Goal: Task Accomplishment & Management: Manage account settings

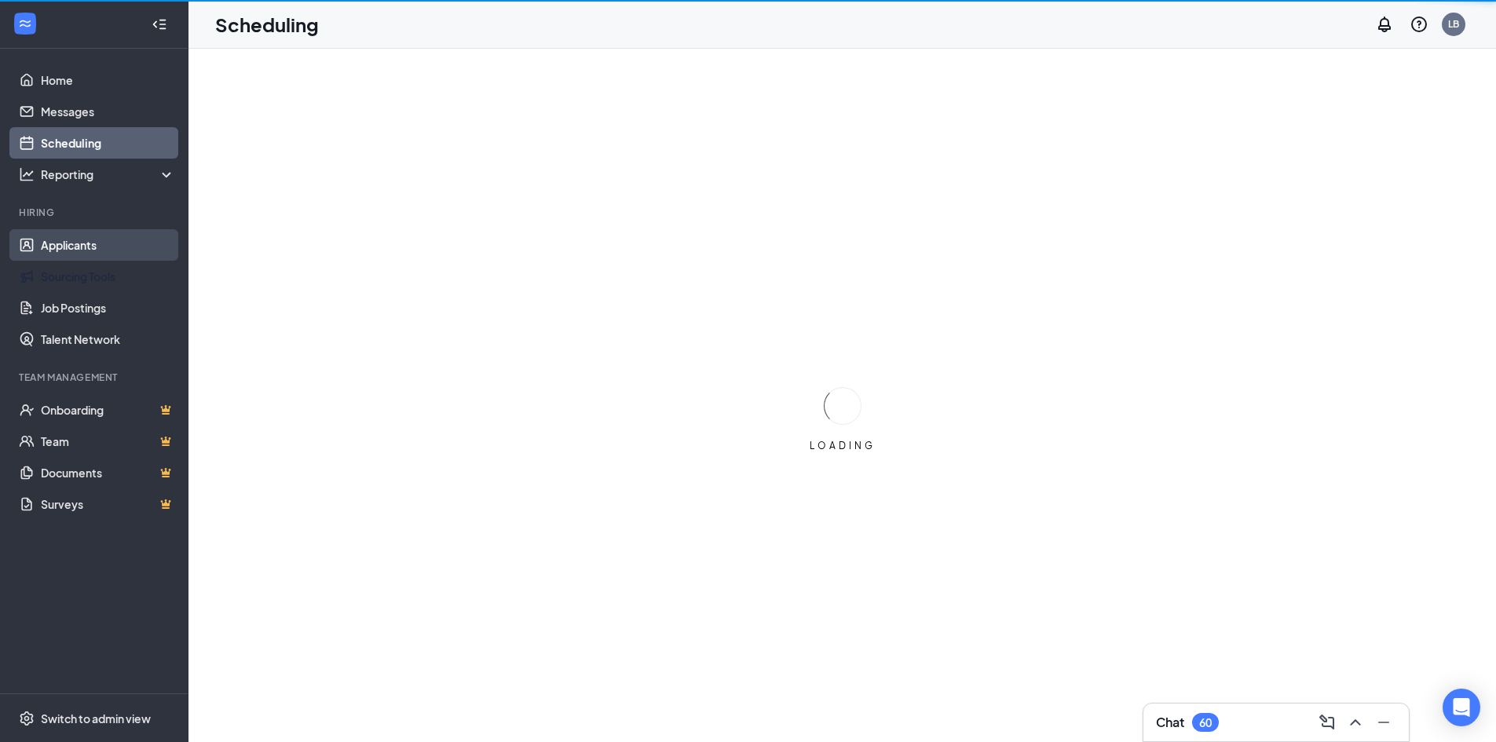
click at [82, 252] on link "Applicants" at bounding box center [108, 244] width 134 height 31
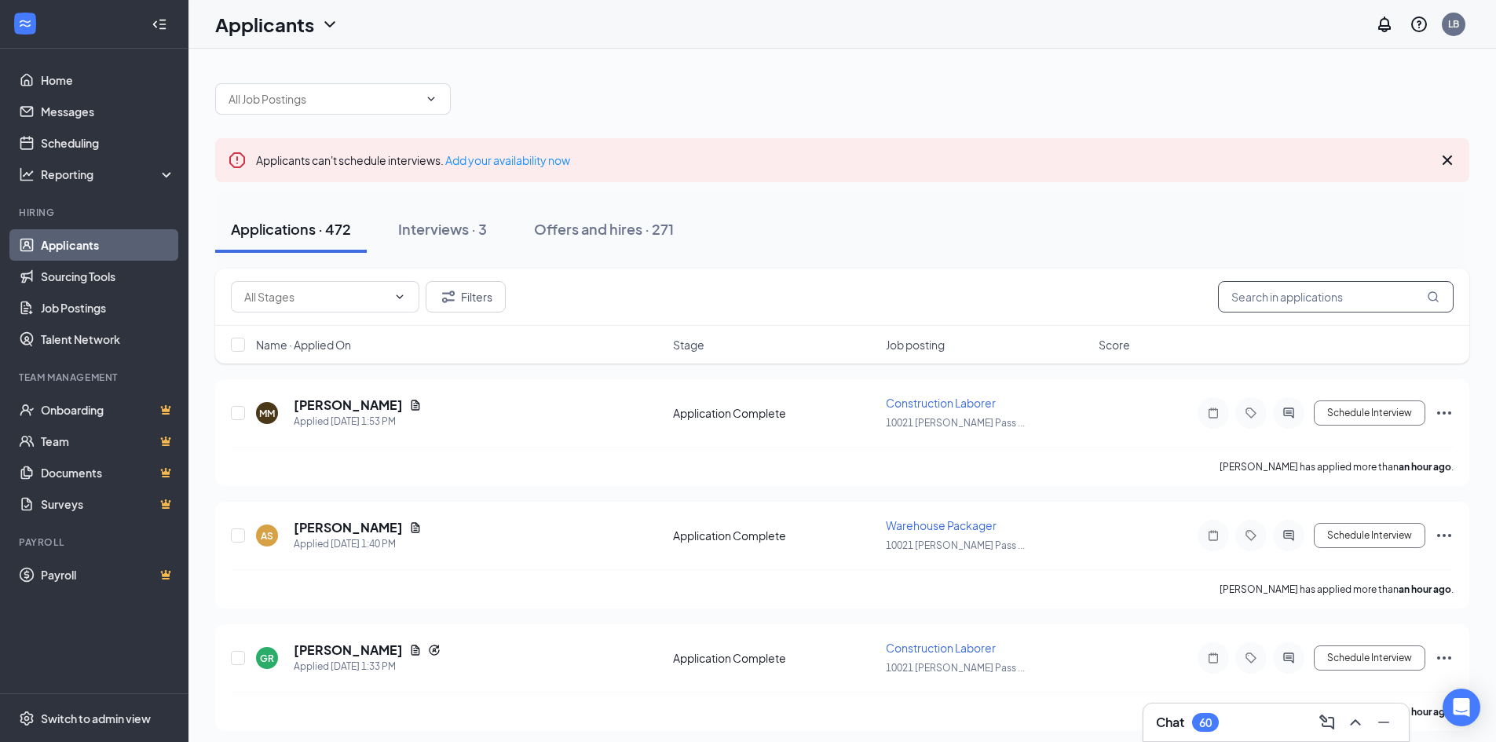
click at [1247, 292] on input "text" at bounding box center [1336, 296] width 236 height 31
type input "[PERSON_NAME]"
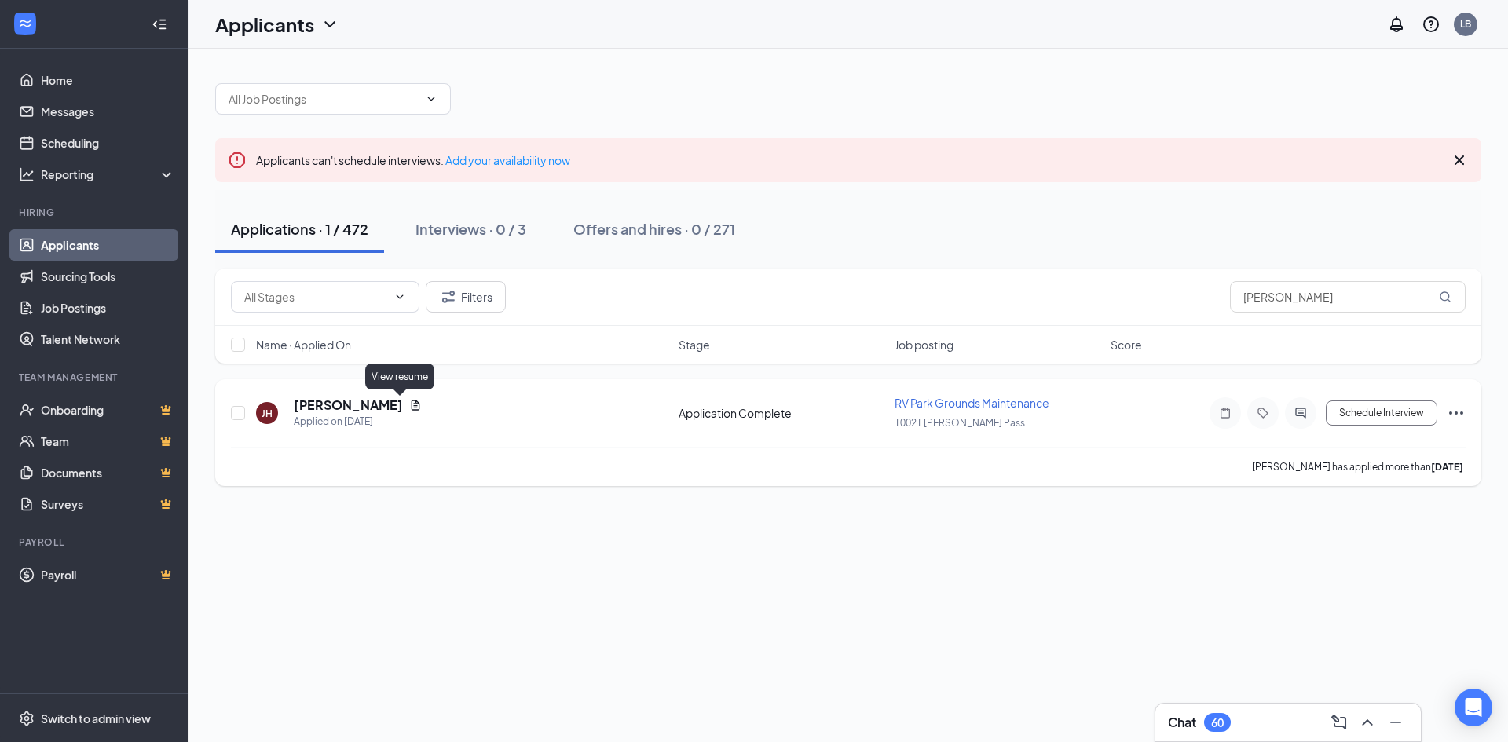
click at [409, 406] on icon "Document" at bounding box center [415, 405] width 13 height 13
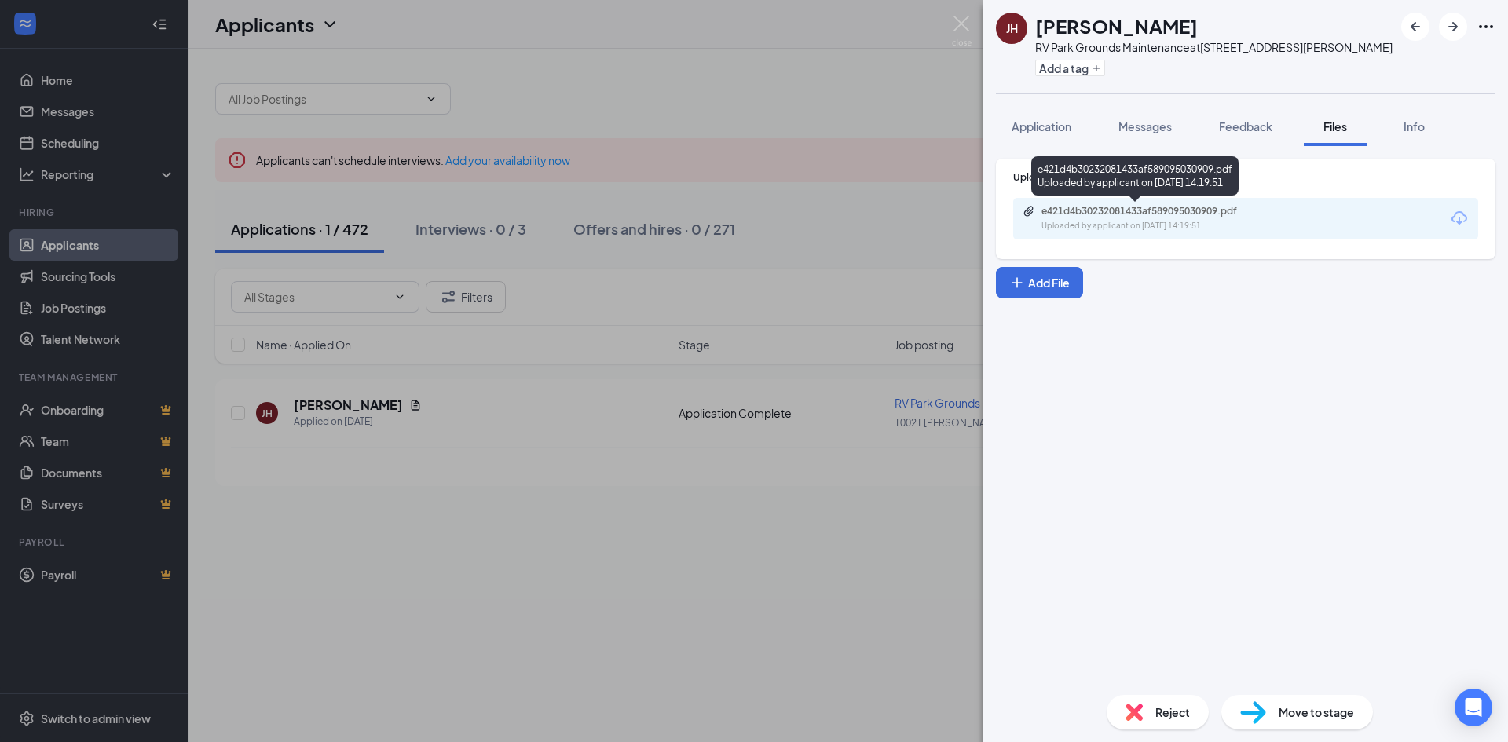
click at [1095, 224] on div "Uploaded by applicant on [DATE] 14:19:51" at bounding box center [1159, 226] width 236 height 13
click at [1254, 136] on button "Feedback" at bounding box center [1245, 126] width 85 height 39
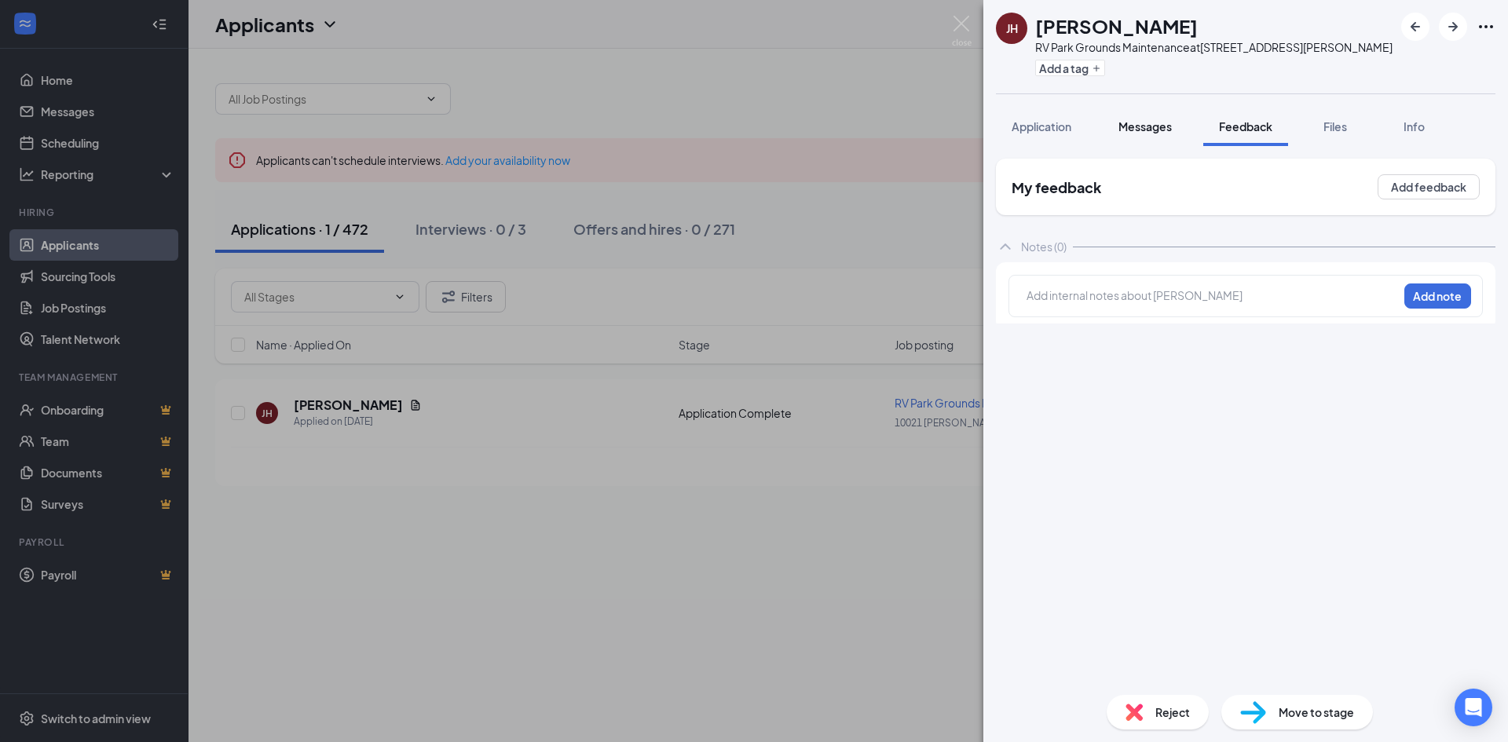
click at [1158, 137] on button "Messages" at bounding box center [1145, 126] width 85 height 39
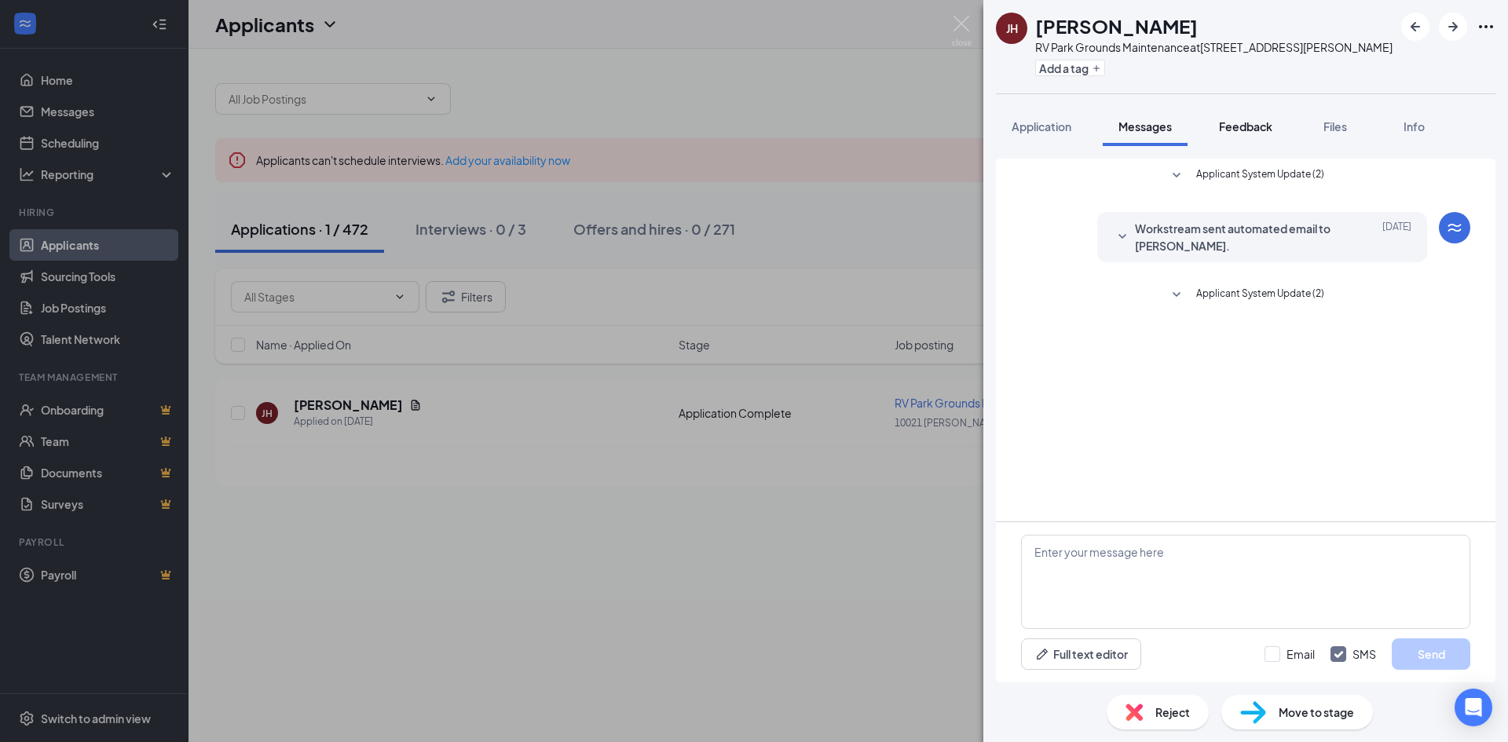
click at [1233, 126] on span "Feedback" at bounding box center [1245, 126] width 53 height 14
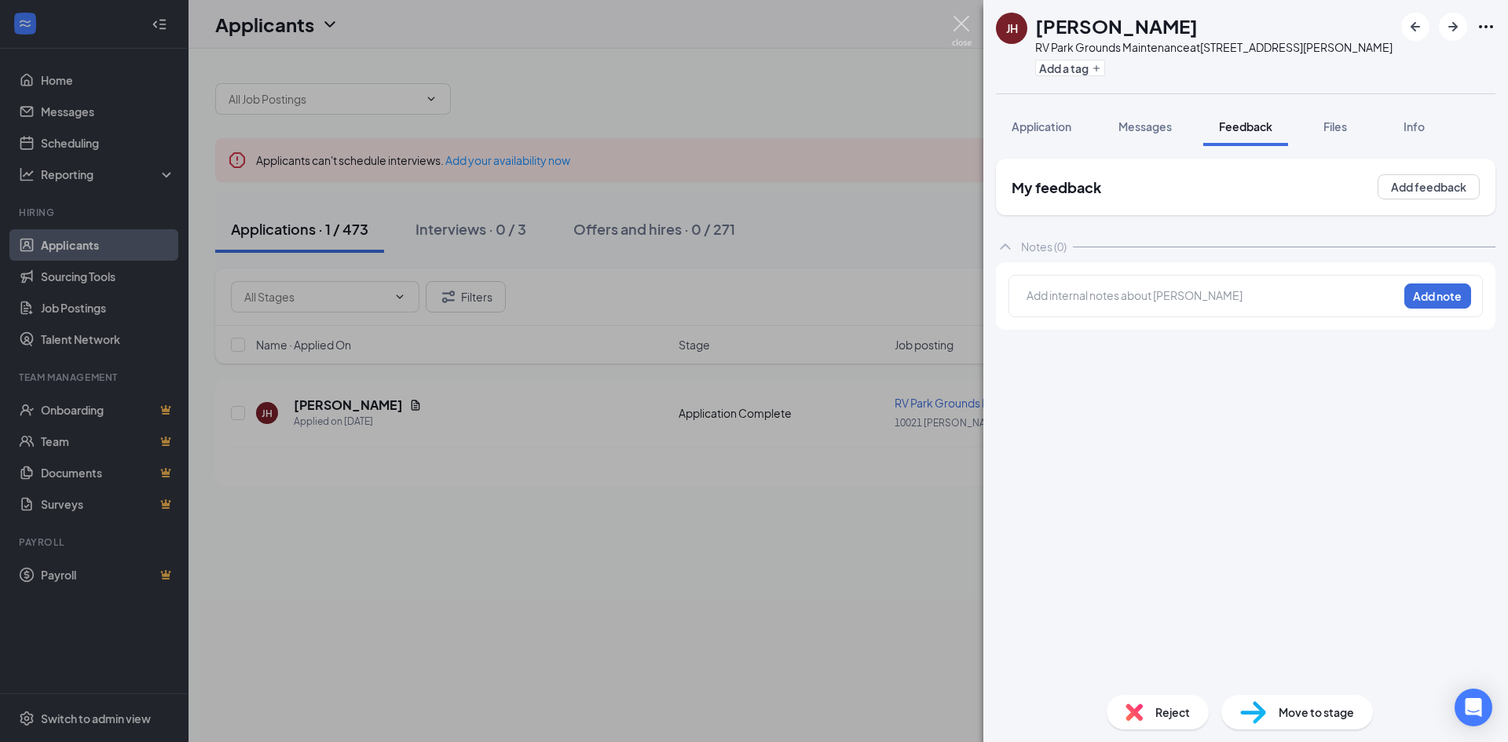
click at [957, 26] on img at bounding box center [962, 31] width 20 height 31
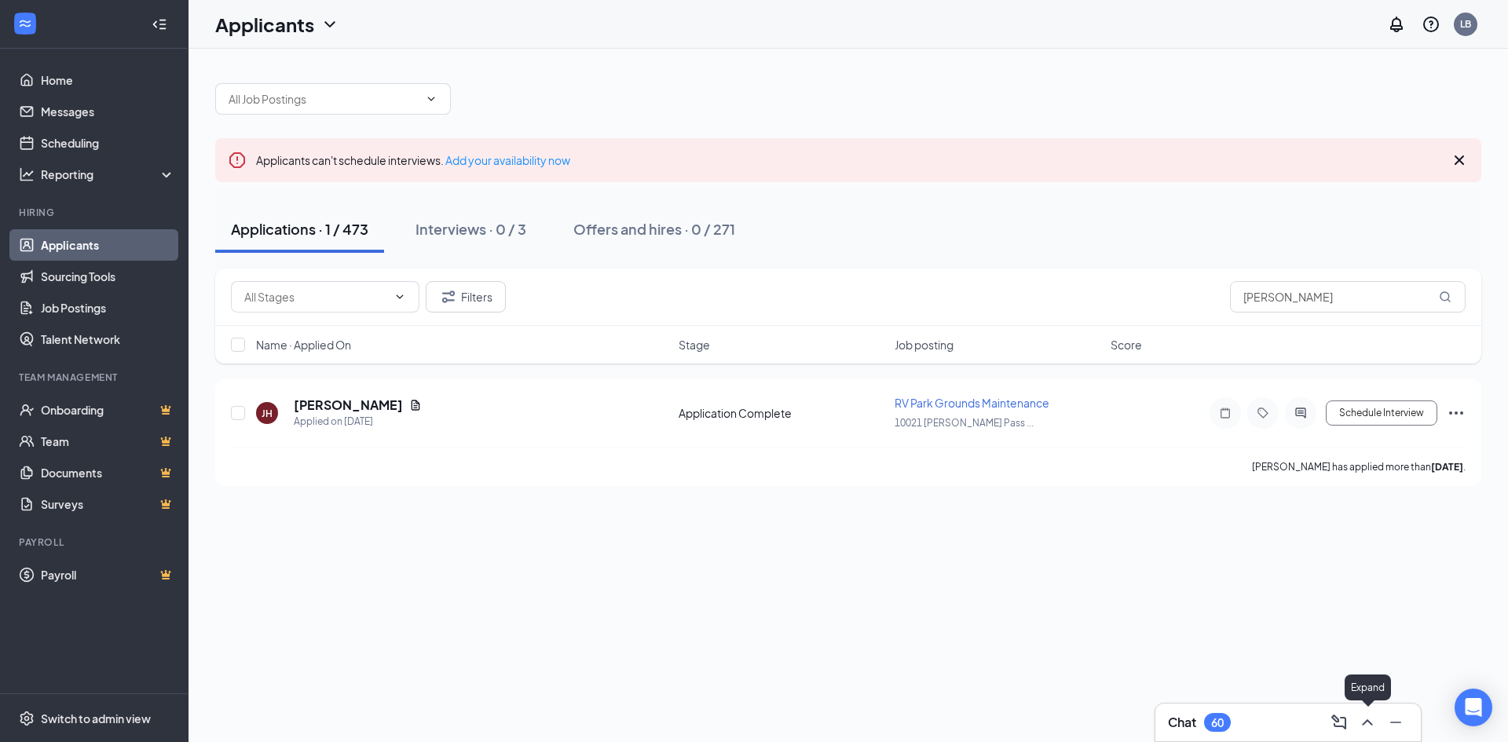
click at [1364, 716] on icon "ChevronUp" at bounding box center [1367, 722] width 19 height 19
